Goal: Information Seeking & Learning: Learn about a topic

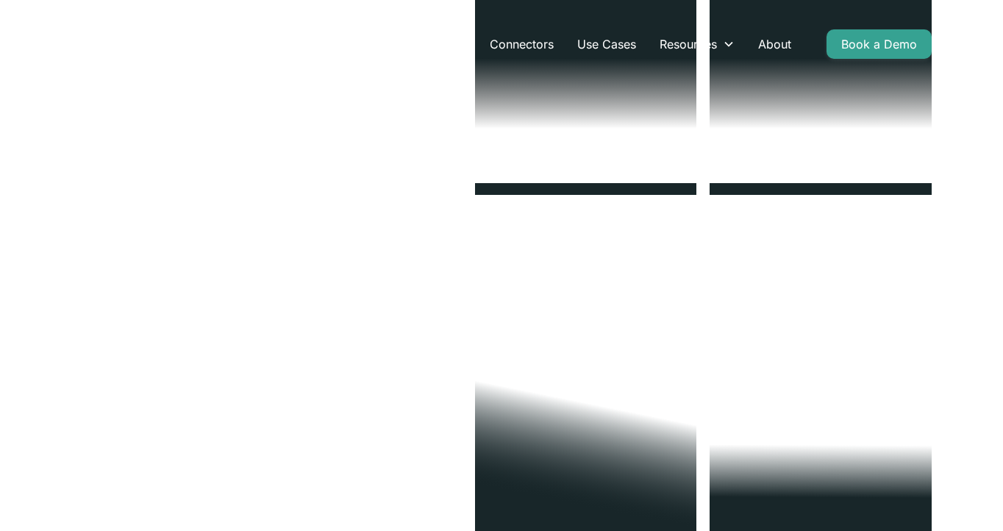
click at [383, 46] on link "Product" at bounding box center [376, 43] width 67 height 29
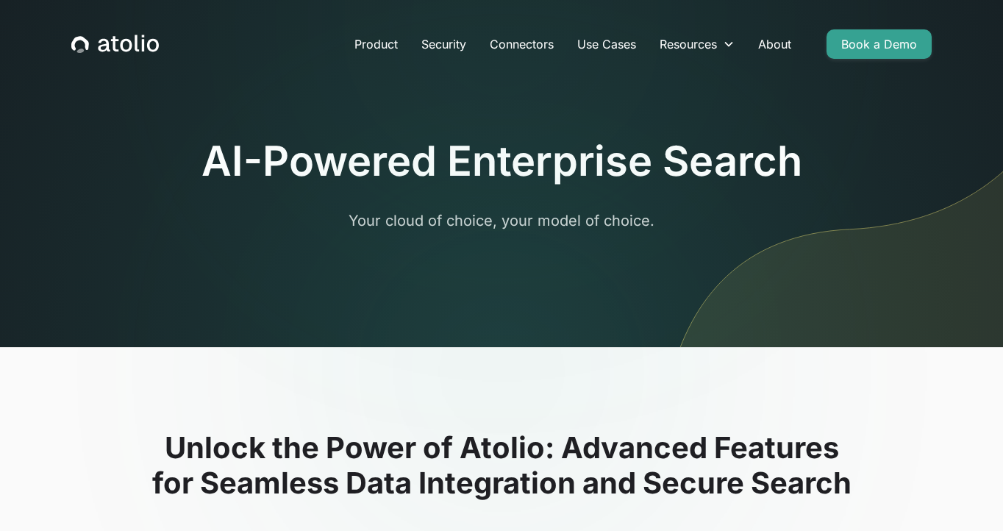
scroll to position [2152, 0]
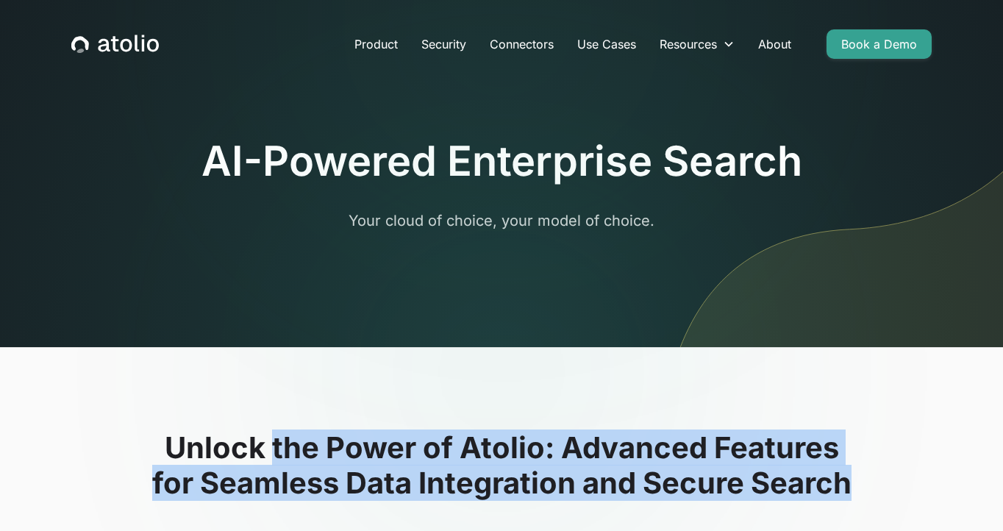
drag, startPoint x: 372, startPoint y: 456, endPoint x: 864, endPoint y: 481, distance: 492.6
type textarea "**********"
click at [864, 481] on h2 "Unlock the Power of Atolio: Advanced Features for Seamless Data Integration and…" at bounding box center [501, 465] width 903 height 71
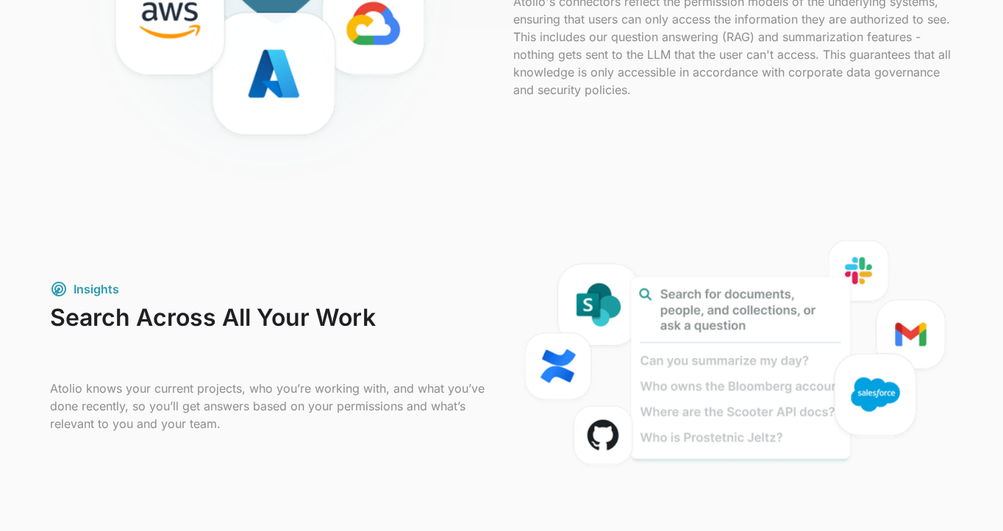
scroll to position [0, 0]
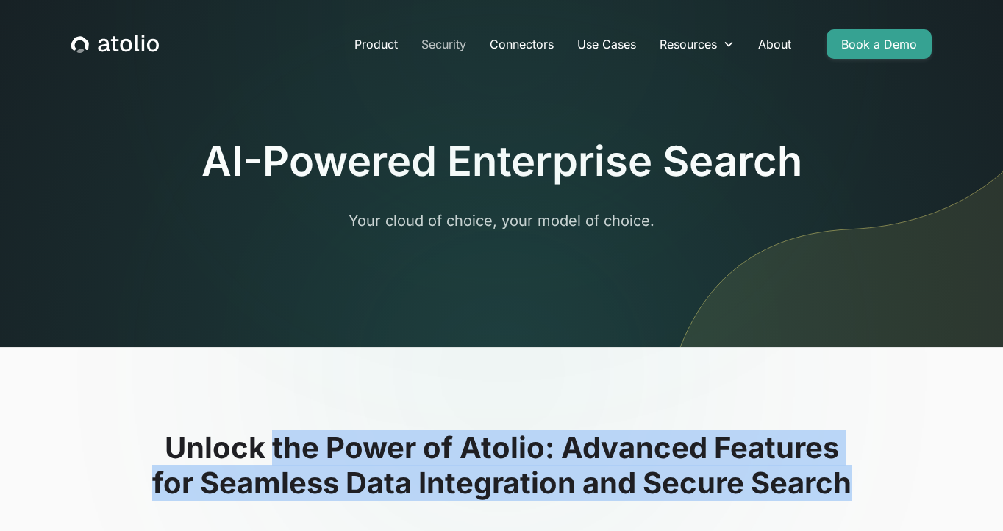
click at [452, 46] on link "Security" at bounding box center [444, 43] width 68 height 29
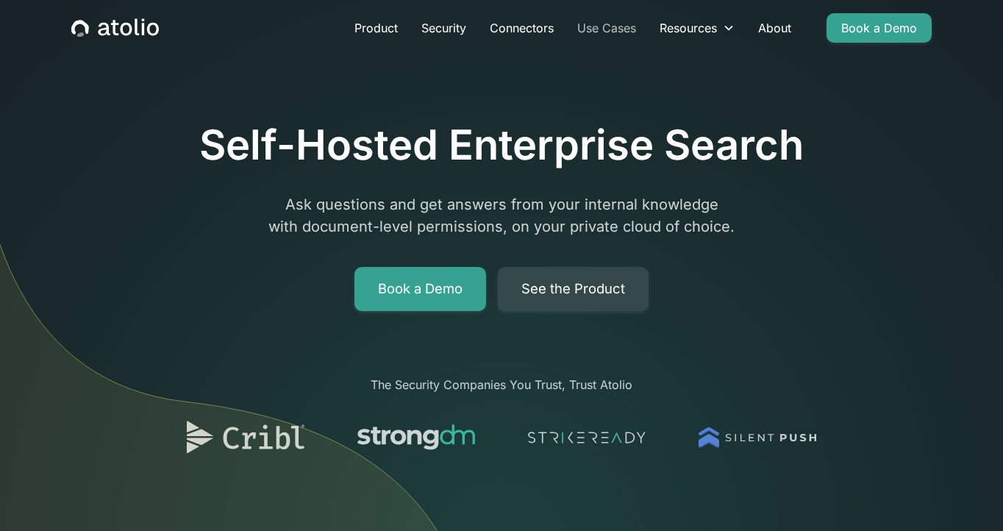
scroll to position [15, 0]
click at [602, 34] on link "Use Cases" at bounding box center [607, 28] width 82 height 29
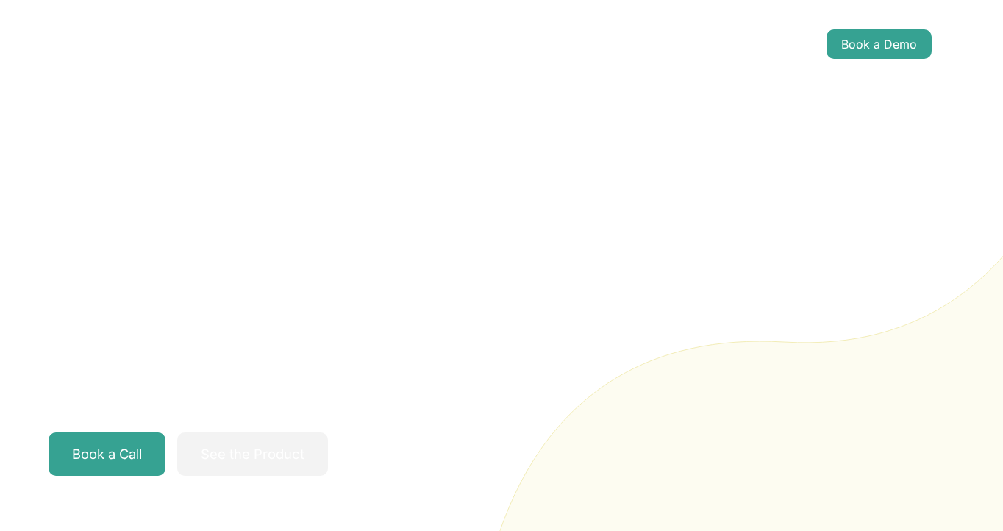
scroll to position [2152, 0]
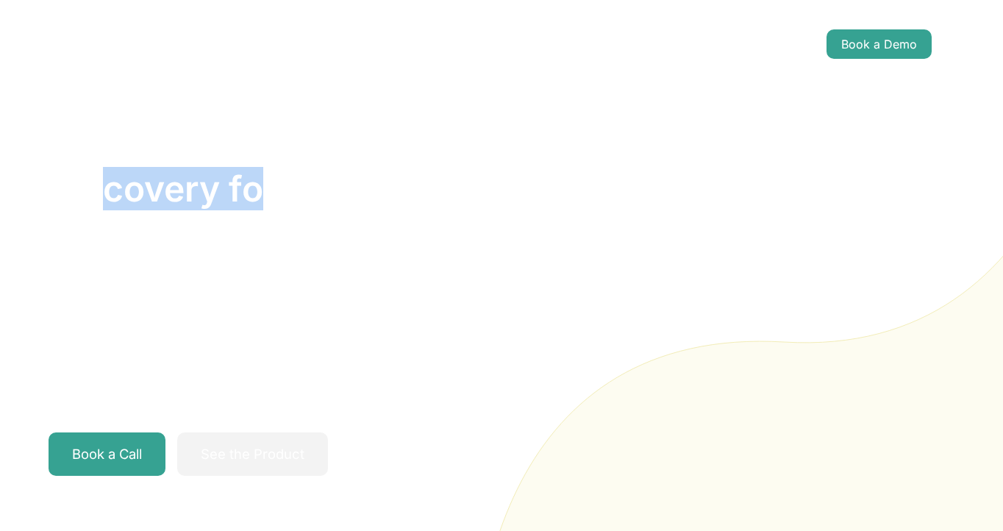
drag, startPoint x: 166, startPoint y: 182, endPoint x: 268, endPoint y: 182, distance: 102.2
type textarea "*********"
click at [268, 182] on h1 "AI-Powered Search and Discovery for Your Teams" at bounding box center [265, 189] width 432 height 127
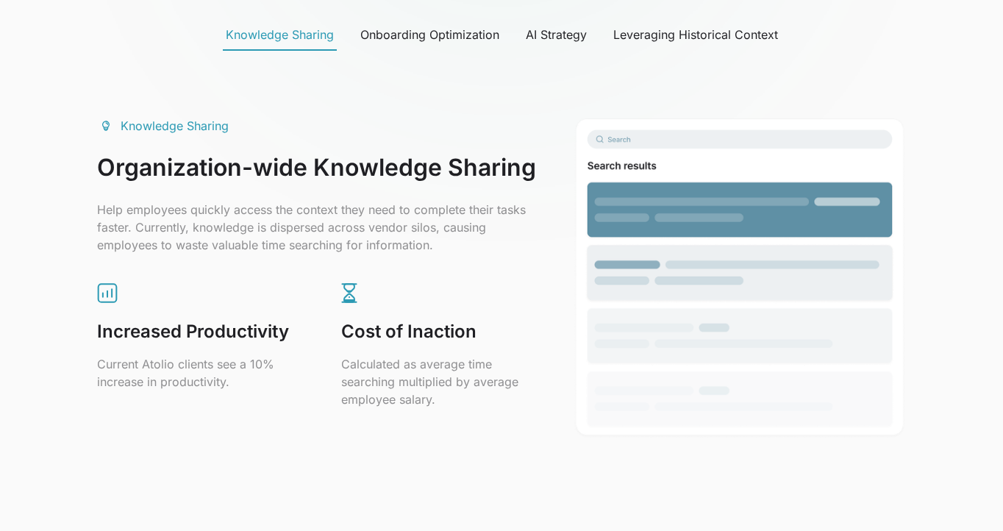
scroll to position [829, 0]
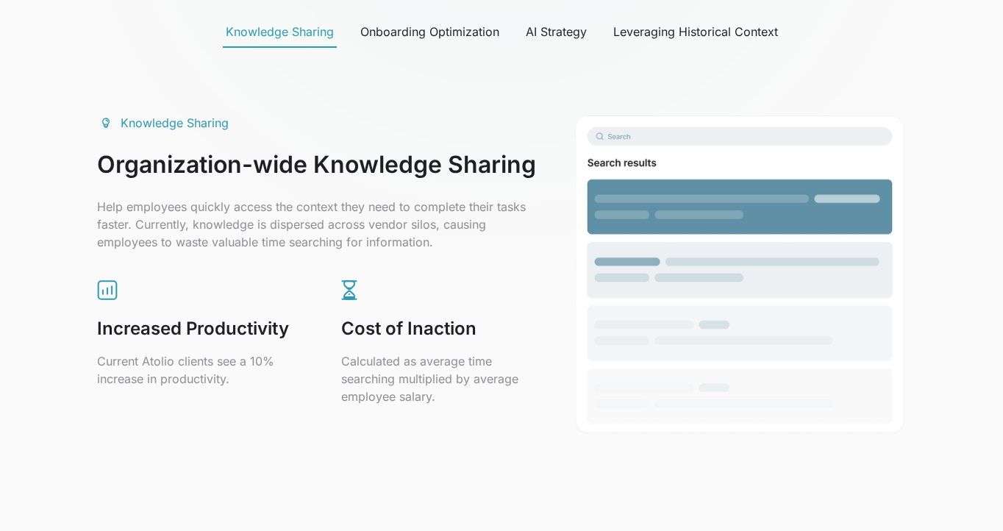
drag, startPoint x: 757, startPoint y: 111, endPoint x: 678, endPoint y: 139, distance: 83.5
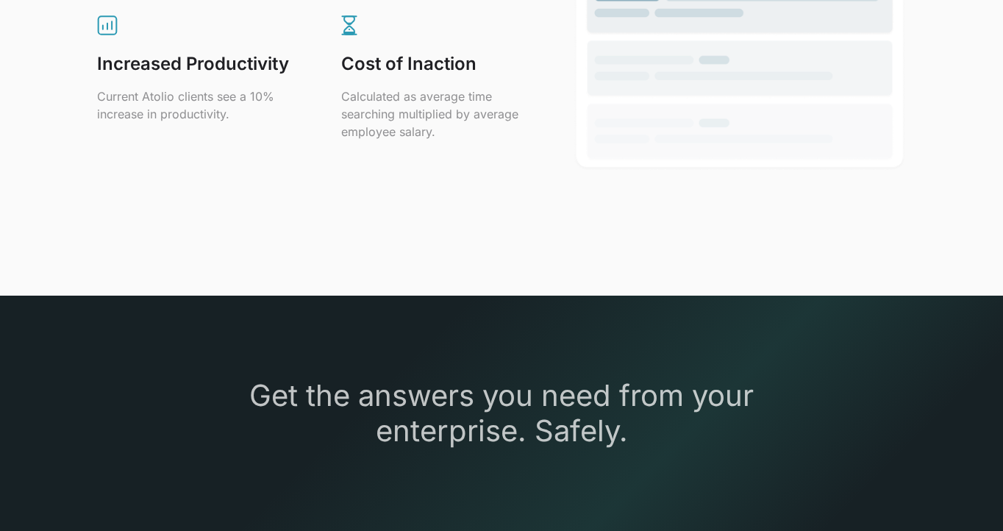
scroll to position [1116, 0]
